Goal: Task Accomplishment & Management: Manage account settings

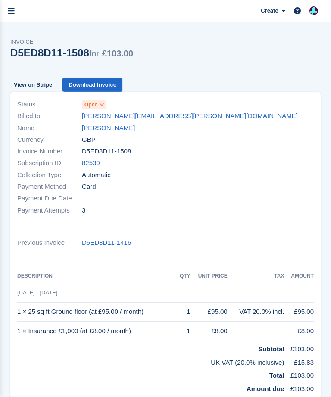
click at [13, 16] on link "menu" at bounding box center [11, 11] width 22 height 22
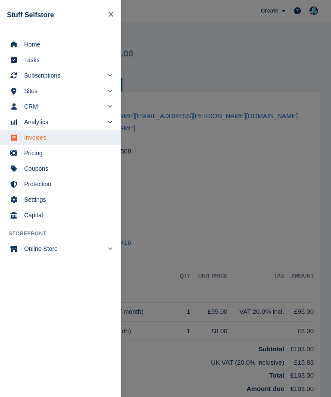
click at [36, 81] on span "Subscriptions" at bounding box center [63, 75] width 79 height 12
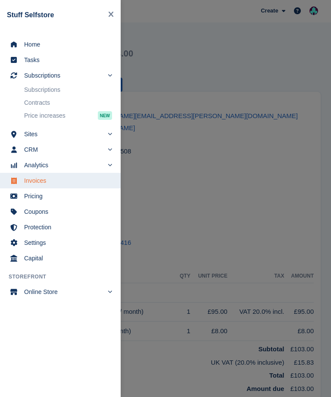
click at [28, 92] on link "Subscriptions" at bounding box center [68, 90] width 88 height 12
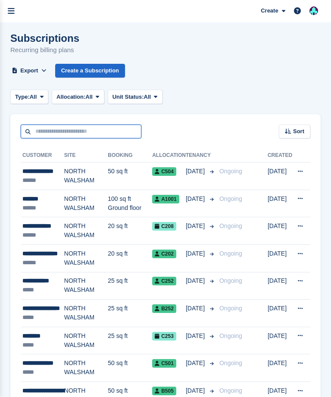
click at [107, 132] on input "text" at bounding box center [81, 132] width 121 height 14
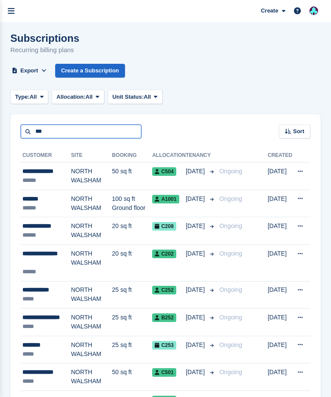
type input "***"
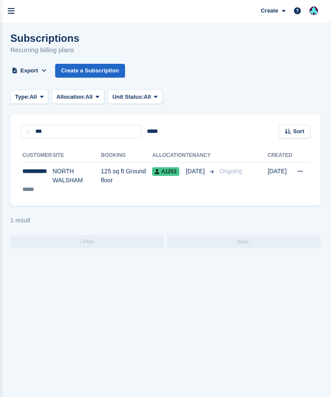
click at [95, 184] on td "NORTH WALSHAM" at bounding box center [77, 181] width 48 height 36
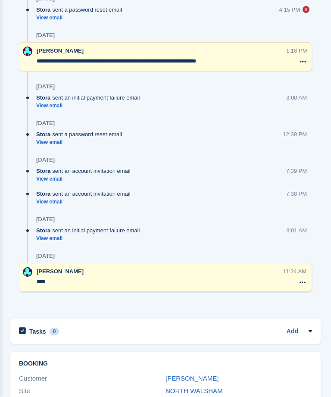
scroll to position [789, 0]
